Goal: Use online tool/utility: Use online tool/utility

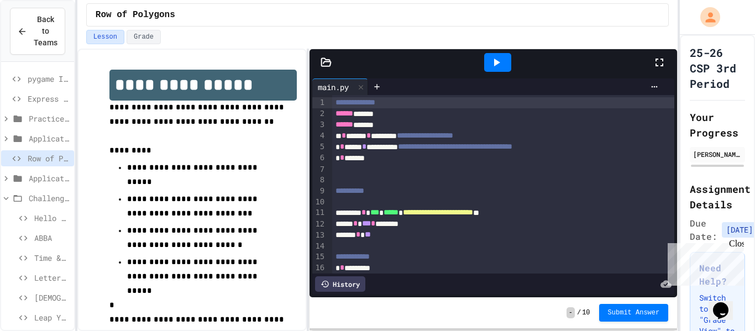
click at [496, 65] on icon at bounding box center [496, 62] width 13 height 13
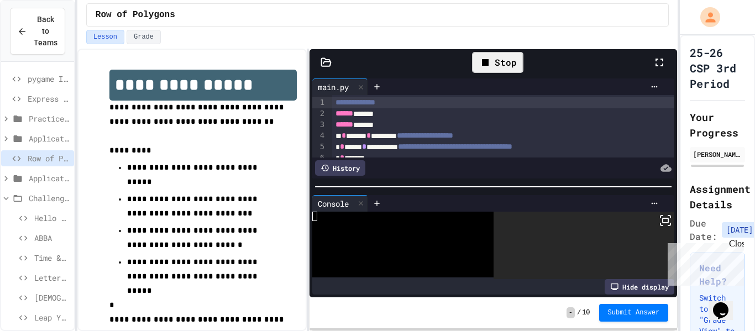
click at [656, 59] on icon at bounding box center [659, 63] width 8 height 8
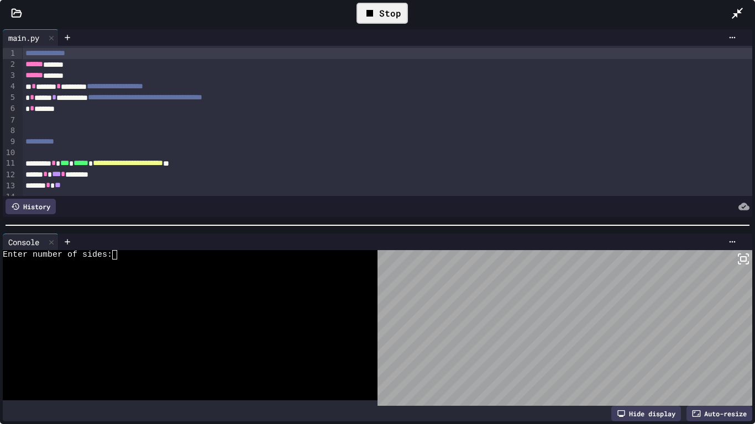
click at [124, 267] on div at bounding box center [184, 264] width 363 height 9
click at [66, 330] on div at bounding box center [184, 329] width 363 height 9
click at [137, 274] on div at bounding box center [184, 273] width 363 height 9
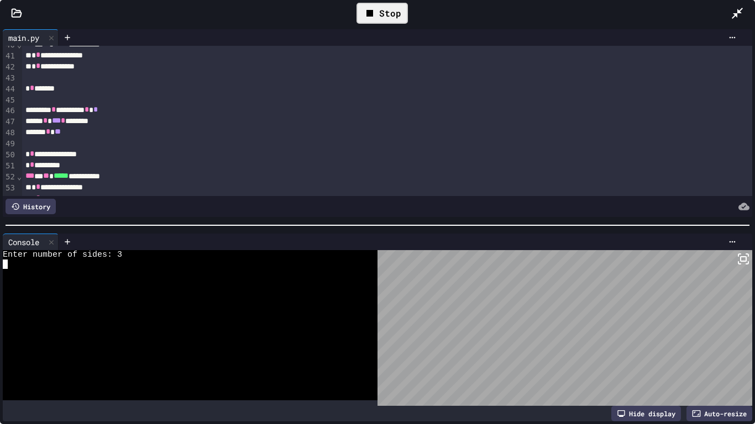
scroll to position [445, 0]
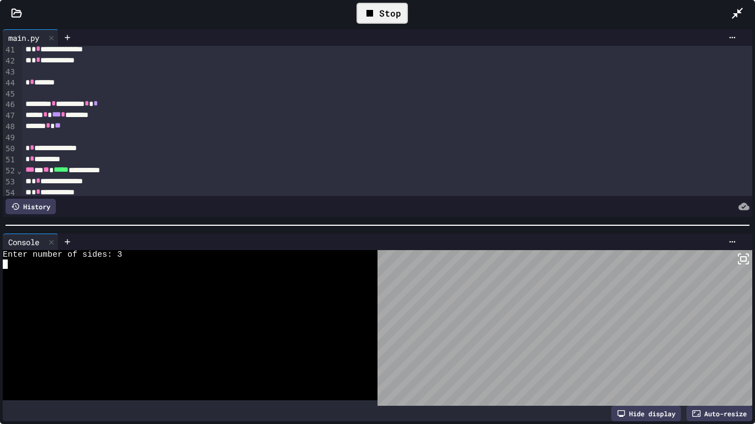
click at [97, 149] on div "**********" at bounding box center [387, 148] width 731 height 11
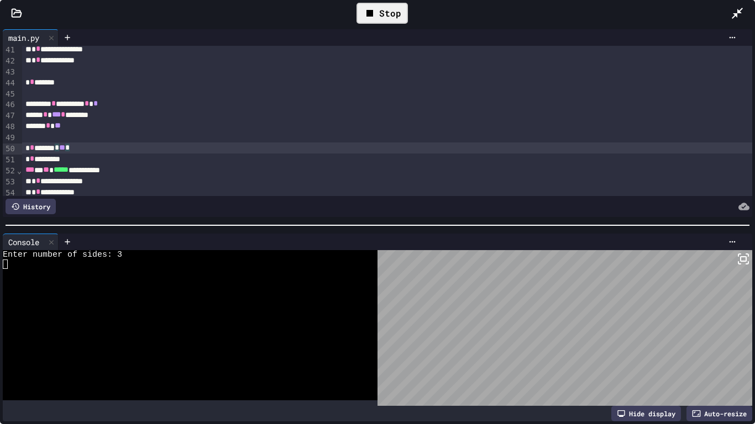
click at [162, 149] on div "* * ******* * ** *" at bounding box center [387, 148] width 731 height 11
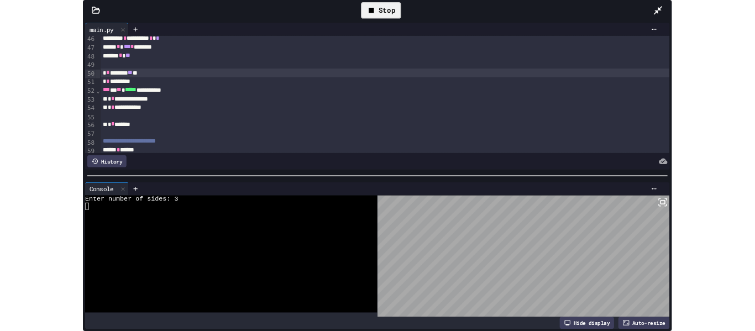
scroll to position [500, 0]
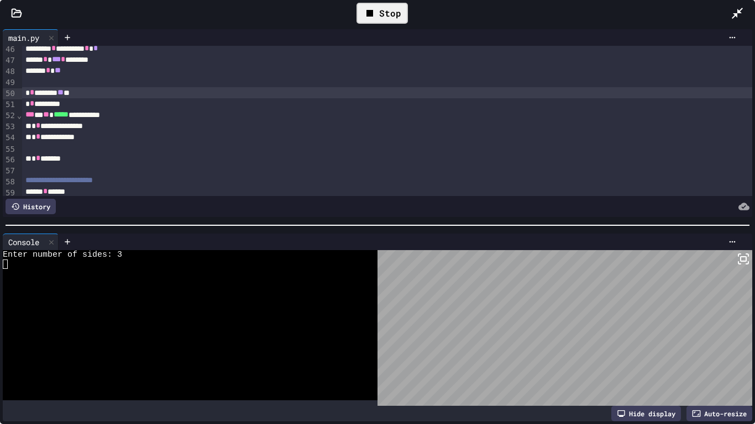
click at [358, 13] on div "Stop" at bounding box center [381, 13] width 51 height 21
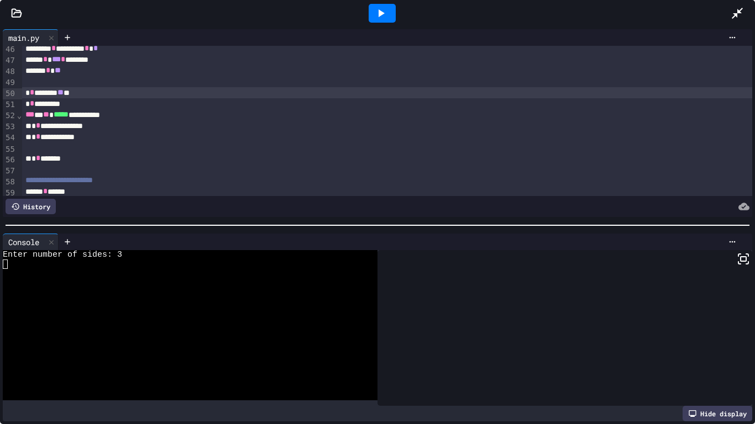
click at [394, 10] on div at bounding box center [382, 13] width 27 height 19
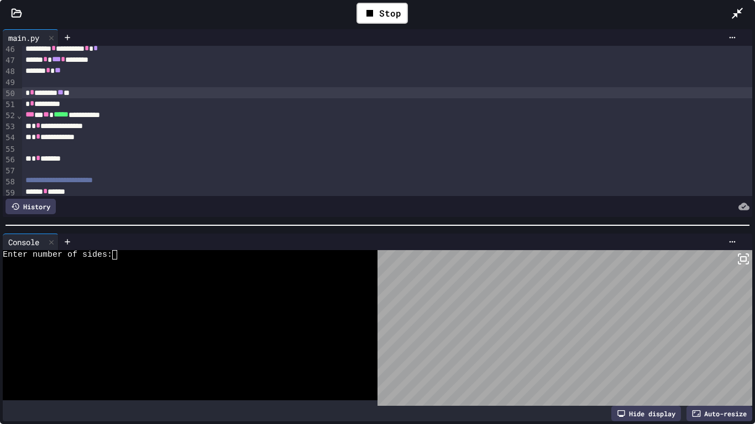
click at [134, 258] on div "Enter number of sides:" at bounding box center [184, 254] width 363 height 9
click at [152, 269] on div at bounding box center [184, 273] width 363 height 9
